Goal: Find contact information: Find contact information

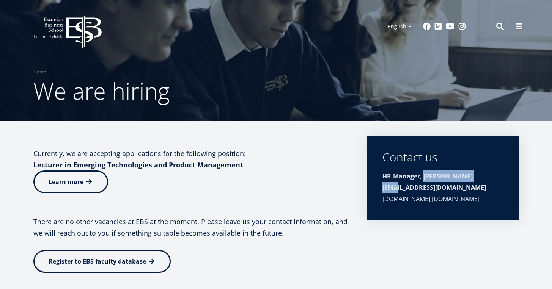
drag, startPoint x: 476, startPoint y: 178, endPoint x: 424, endPoint y: 178, distance: 51.6
click at [424, 178] on strong "HR-Manager, Alice.Mitt@ebs.ee" at bounding box center [434, 182] width 104 height 20
copy strong "Alice.Mitt@ebs.ee"
click at [77, 27] on icon at bounding box center [84, 32] width 36 height 34
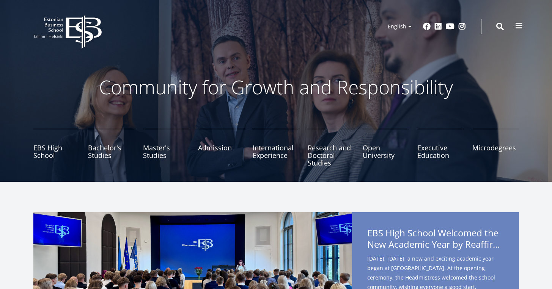
click at [514, 27] on button at bounding box center [518, 25] width 15 height 15
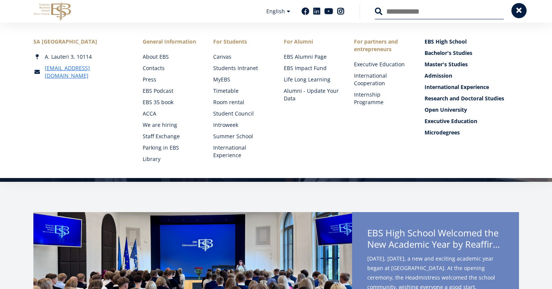
click at [525, 13] on button at bounding box center [518, 10] width 15 height 15
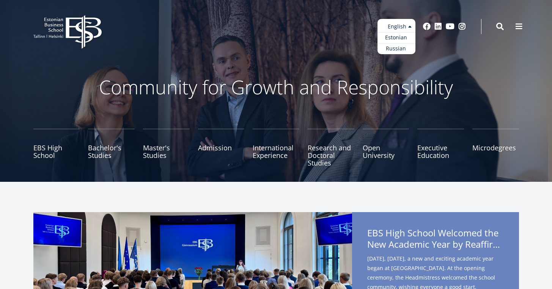
click at [388, 30] on ul "Estonian English Russian" at bounding box center [396, 36] width 38 height 35
click at [392, 36] on link "Estonian" at bounding box center [396, 37] width 38 height 11
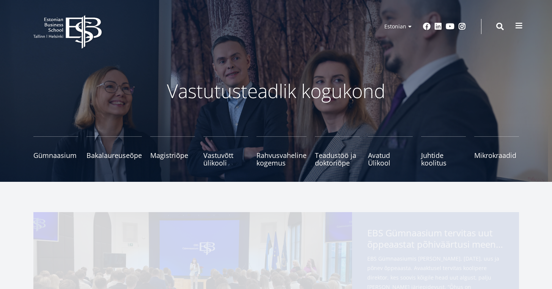
click at [519, 28] on span at bounding box center [519, 26] width 8 height 8
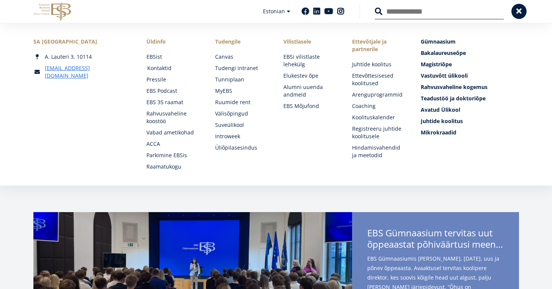
click at [161, 68] on link "Kontaktid" at bounding box center [173, 68] width 53 height 8
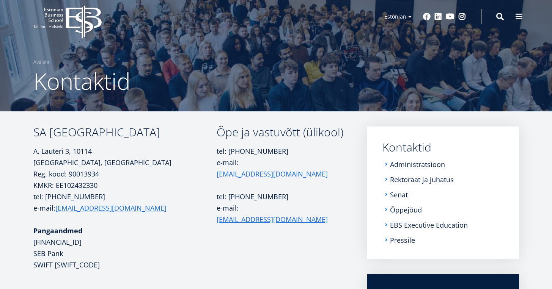
scroll to position [7, 0]
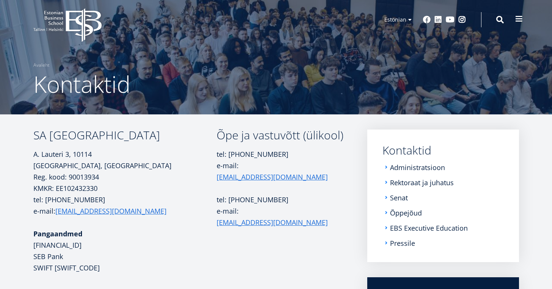
click at [511, 20] on button at bounding box center [518, 18] width 15 height 15
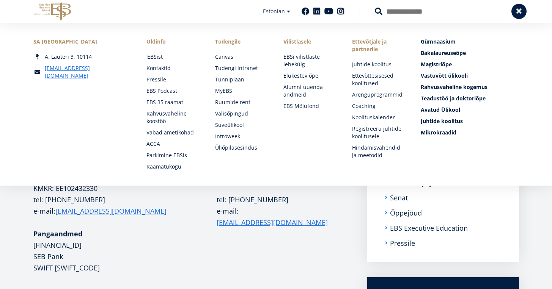
click at [152, 56] on link "EBSist" at bounding box center [173, 57] width 53 height 8
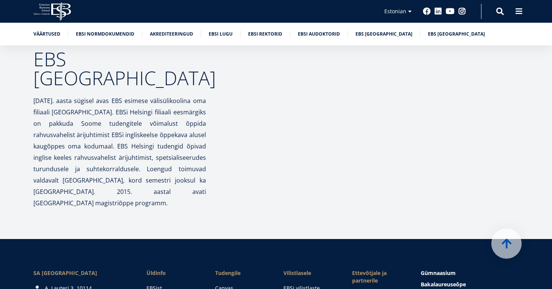
scroll to position [3705, 0]
